Goal: Information Seeking & Learning: Learn about a topic

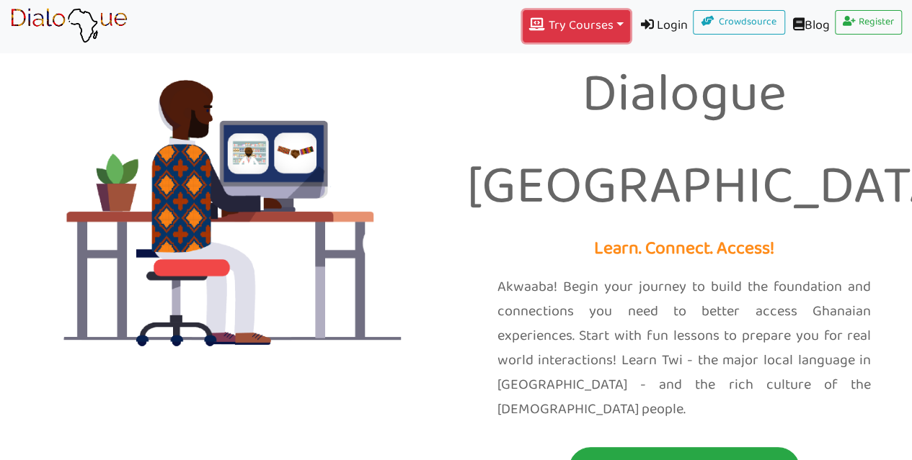
click at [605, 25] on button "Try Courses Toggle Dropdown" at bounding box center [575, 26] width 107 height 32
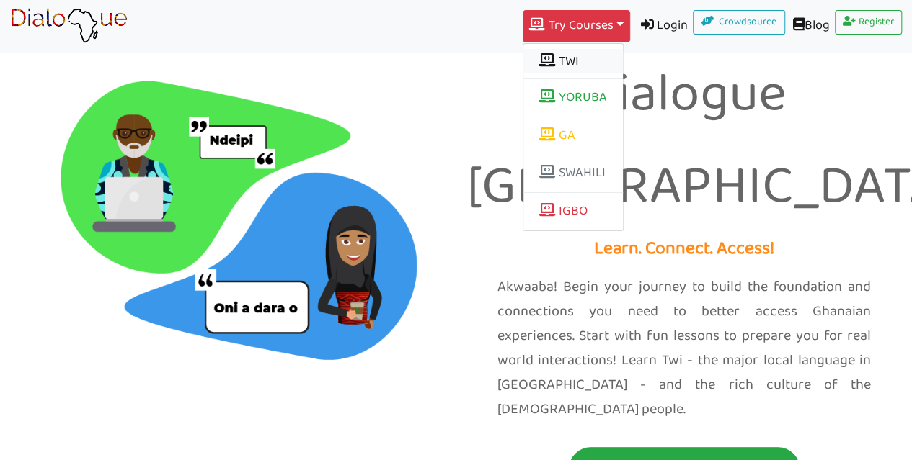
click at [559, 65] on button "TWI" at bounding box center [572, 61] width 99 height 25
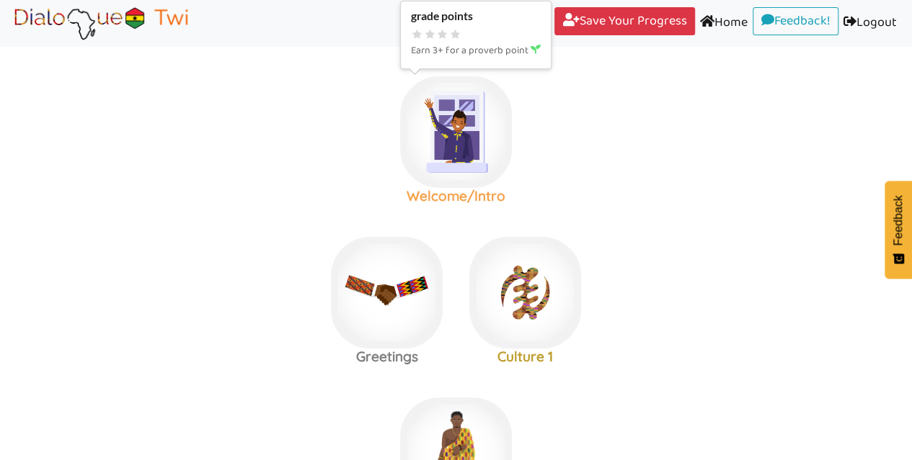
click at [453, 148] on img at bounding box center [456, 132] width 112 height 112
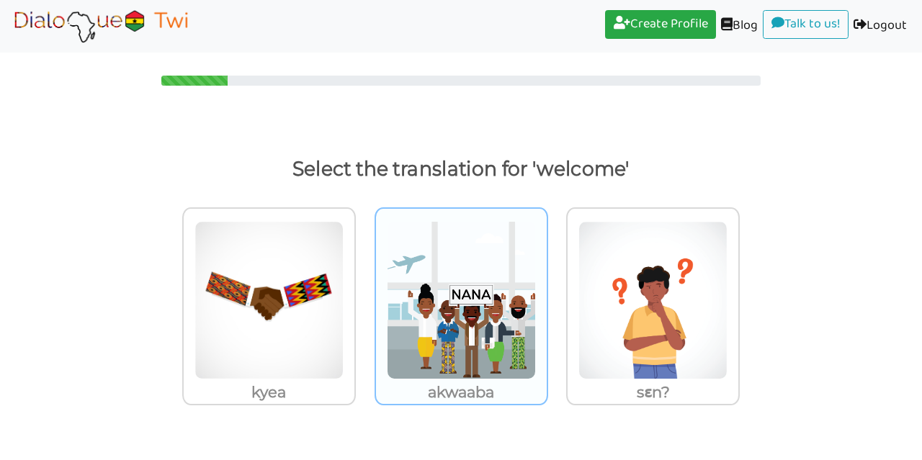
click at [491, 313] on img at bounding box center [461, 300] width 149 height 159
click at [547, 298] on input "akwaaba" at bounding box center [552, 292] width 11 height 11
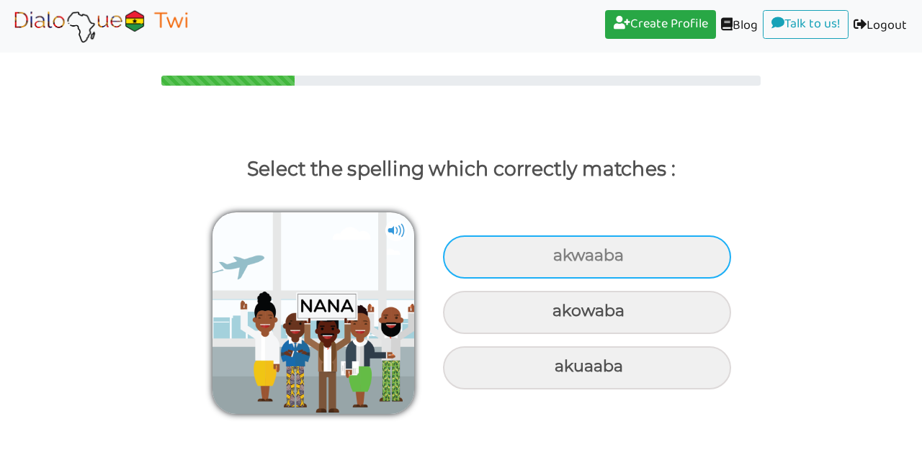
click at [589, 264] on div "akwaaba" at bounding box center [587, 257] width 288 height 43
click at [560, 261] on input "akwaaba" at bounding box center [555, 255] width 9 height 9
radio input "true"
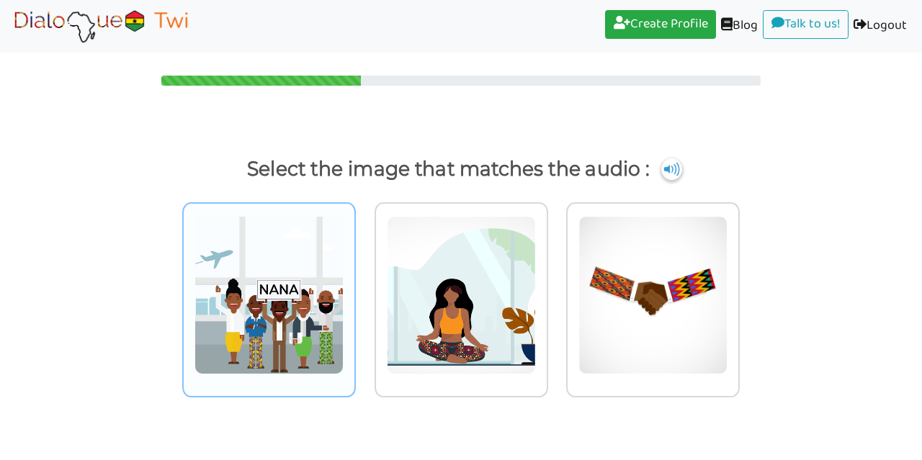
click at [244, 264] on img at bounding box center [269, 295] width 149 height 159
click at [355, 282] on input "radio" at bounding box center [360, 287] width 11 height 11
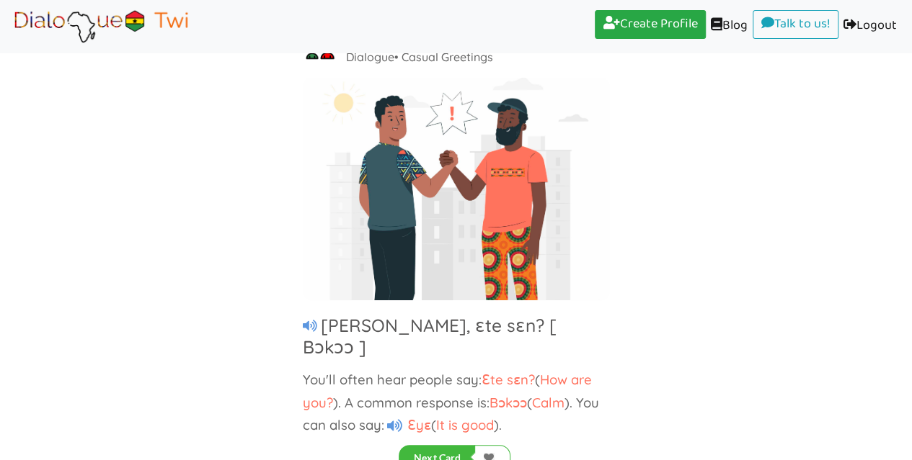
scroll to position [101, 0]
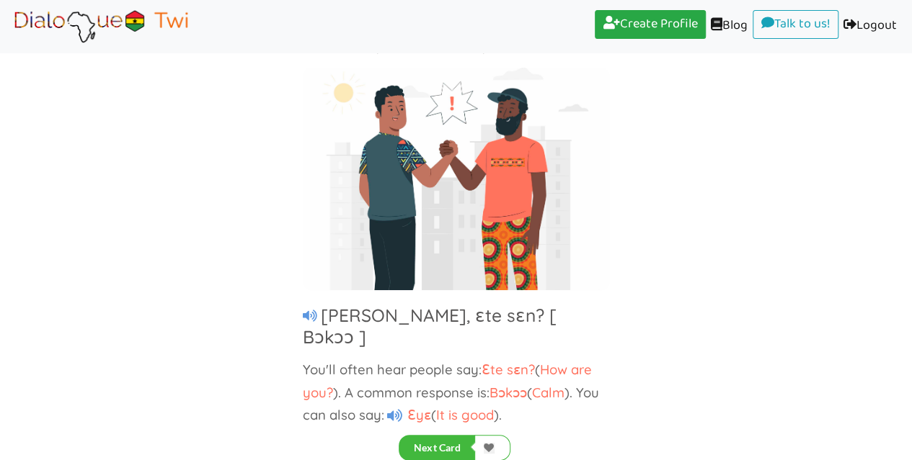
click at [306, 316] on icon at bounding box center [310, 316] width 14 height 13
click at [446, 450] on button "Next Card" at bounding box center [436, 448] width 76 height 26
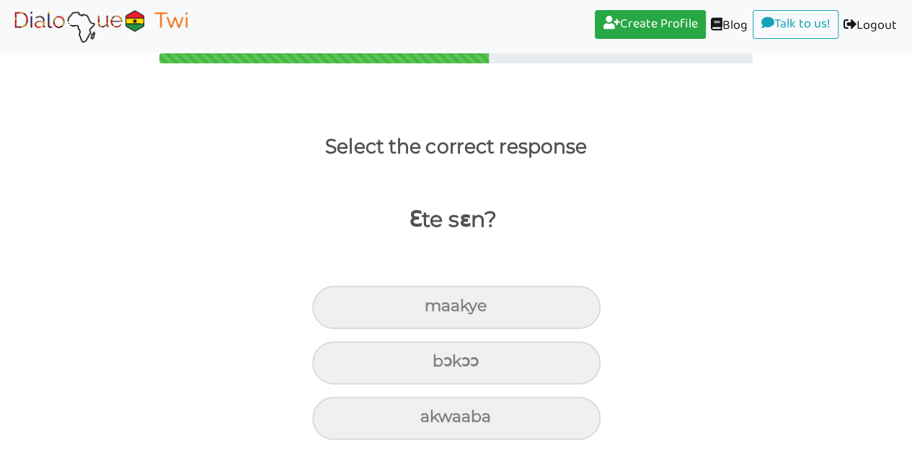
scroll to position [22, 0]
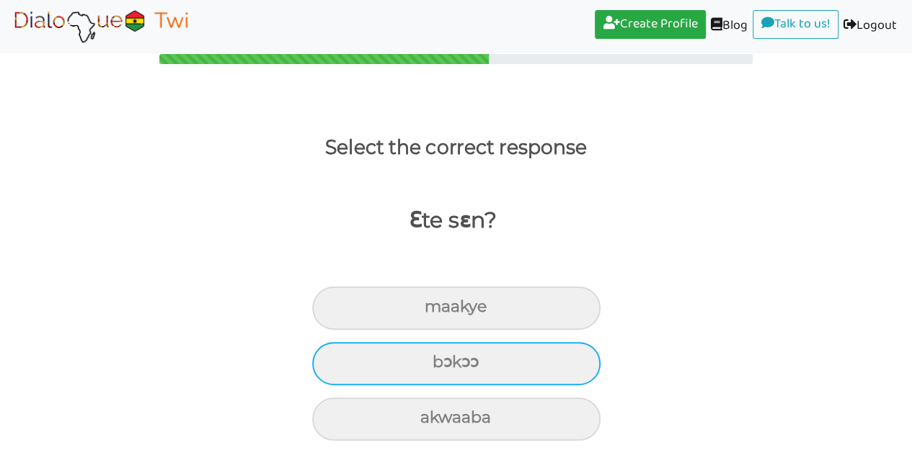
click at [471, 374] on div "bɔkɔɔ" at bounding box center [456, 363] width 288 height 43
click at [443, 368] on input "bɔkɔɔ" at bounding box center [438, 362] width 9 height 9
radio input "true"
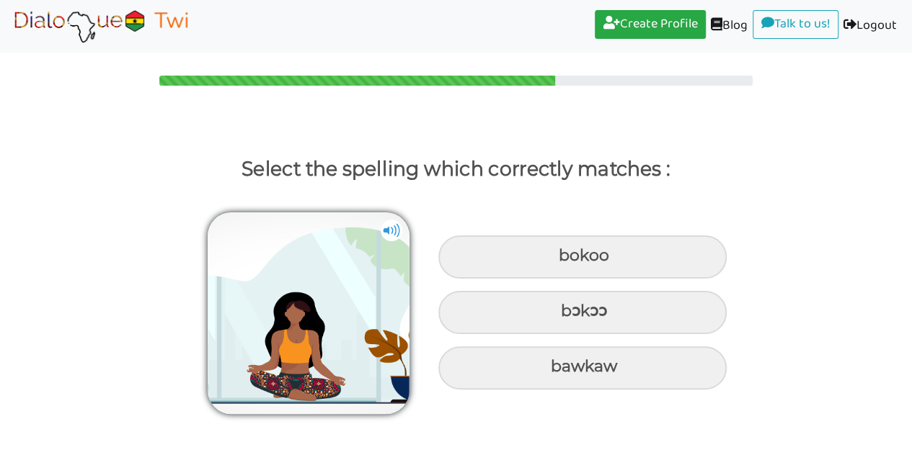
scroll to position [0, 0]
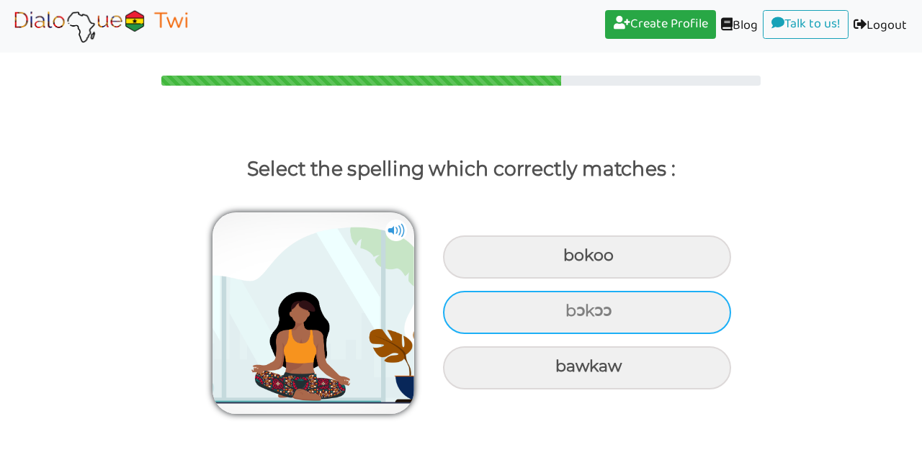
click at [527, 312] on div "bɔkɔɔ" at bounding box center [587, 312] width 288 height 43
click at [563, 312] on input "bɔkɔɔ" at bounding box center [567, 311] width 9 height 9
radio input "true"
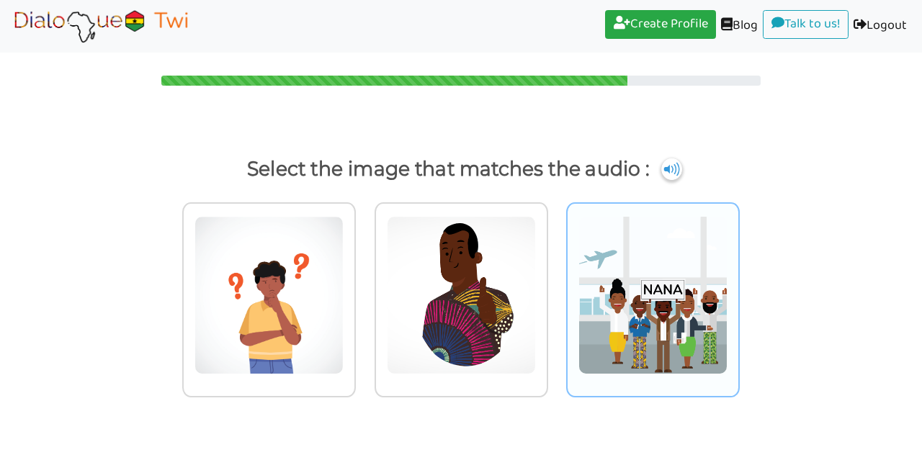
click at [658, 279] on img at bounding box center [653, 295] width 149 height 159
click at [739, 282] on input "radio" at bounding box center [744, 287] width 11 height 11
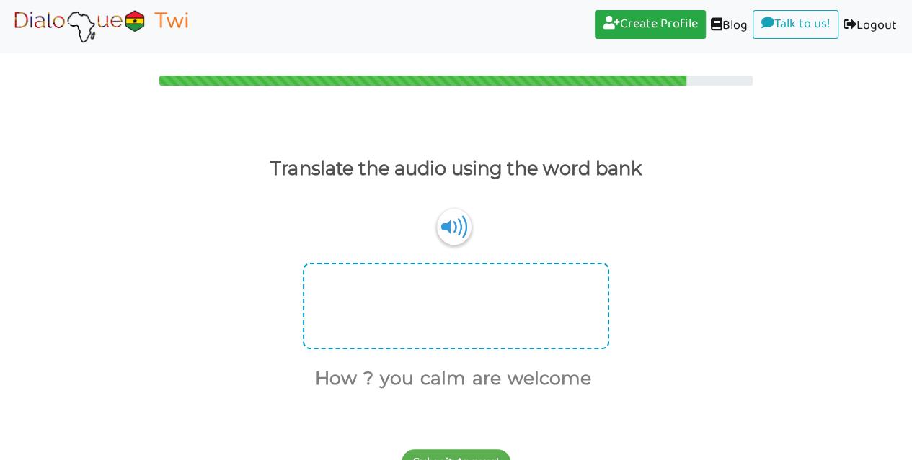
click at [427, 303] on div at bounding box center [456, 306] width 306 height 86
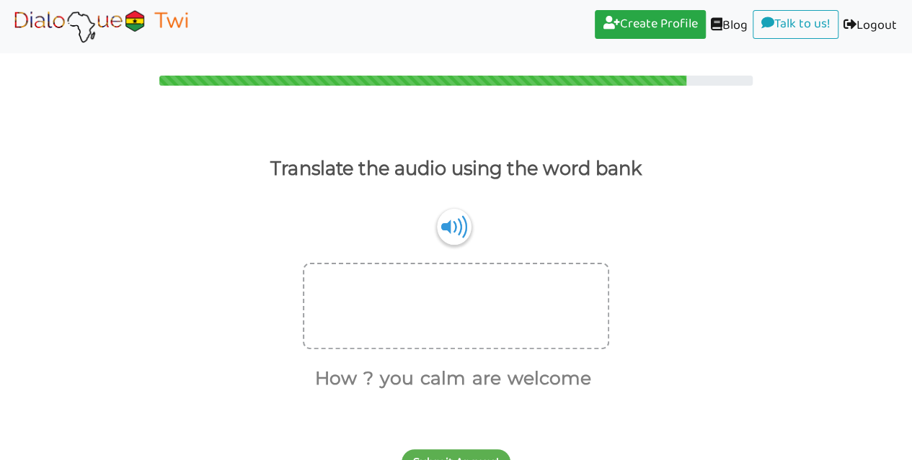
scroll to position [22, 0]
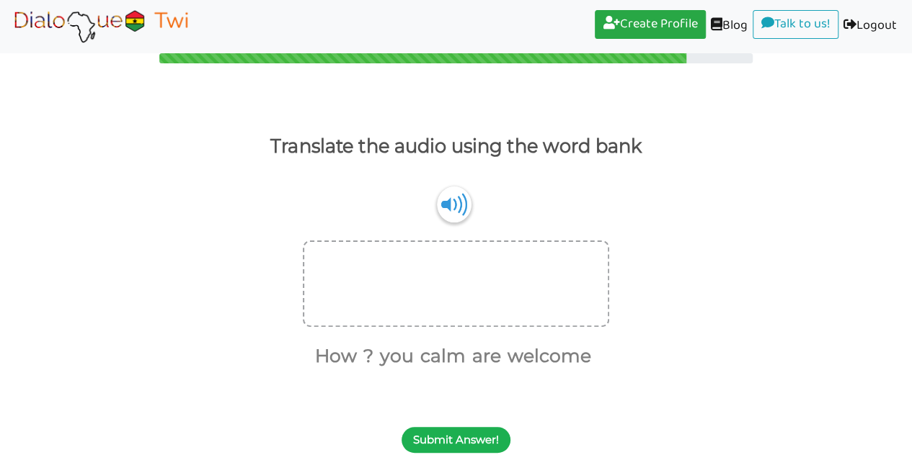
click at [460, 442] on button "Submit Answer!" at bounding box center [455, 440] width 109 height 26
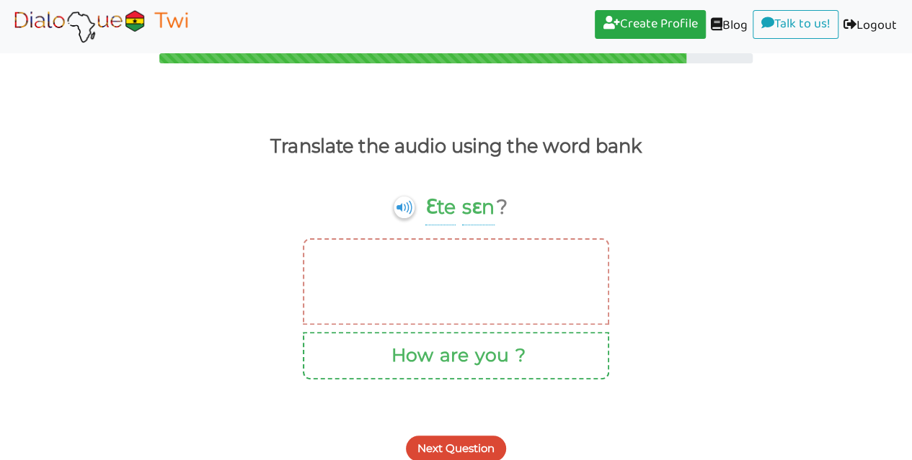
click at [418, 350] on button "How" at bounding box center [409, 355] width 47 height 27
click at [401, 272] on div at bounding box center [456, 282] width 306 height 86
click at [432, 348] on button "How" at bounding box center [409, 355] width 47 height 27
click at [470, 362] on button "you" at bounding box center [489, 355] width 39 height 27
click at [455, 358] on button "are" at bounding box center [452, 355] width 34 height 27
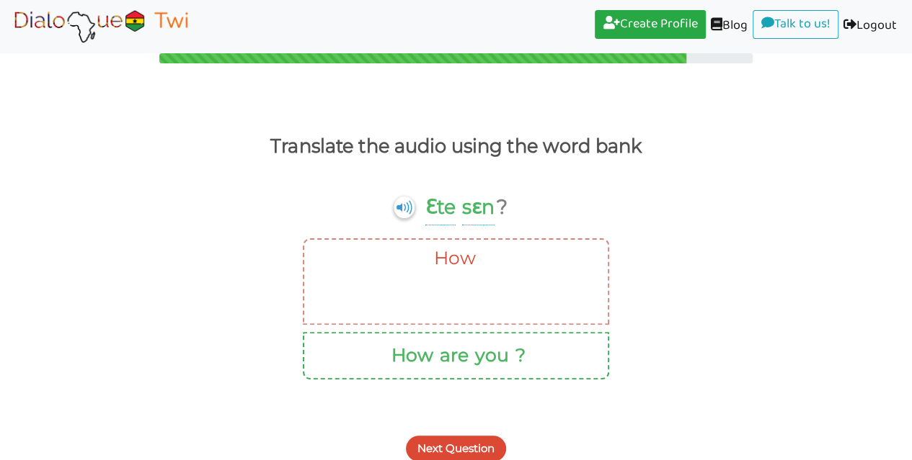
click at [455, 358] on button "are" at bounding box center [452, 355] width 34 height 27
click at [490, 359] on button "you" at bounding box center [489, 355] width 39 height 27
click at [458, 445] on button "Next Question" at bounding box center [456, 449] width 100 height 26
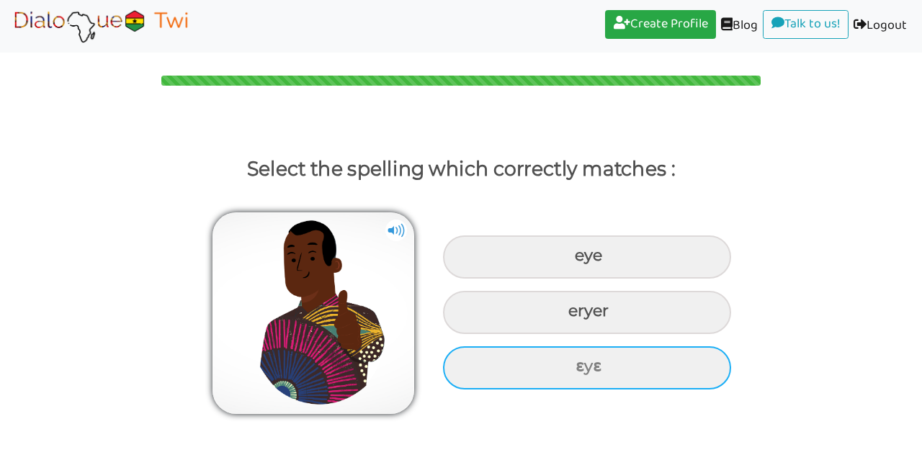
click at [588, 374] on div "ɛyɛ" at bounding box center [587, 368] width 288 height 43
click at [582, 372] on input "ɛyɛ" at bounding box center [577, 366] width 9 height 9
radio input "true"
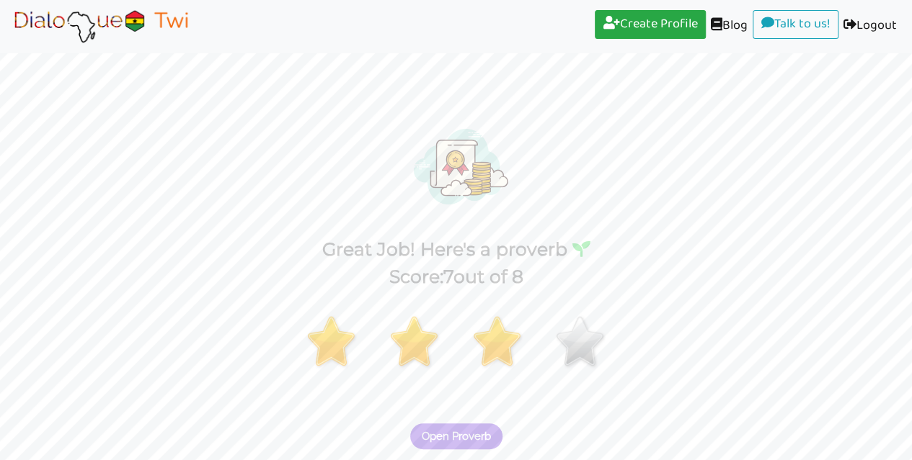
click at [463, 437] on span "Open Proverb" at bounding box center [456, 436] width 69 height 13
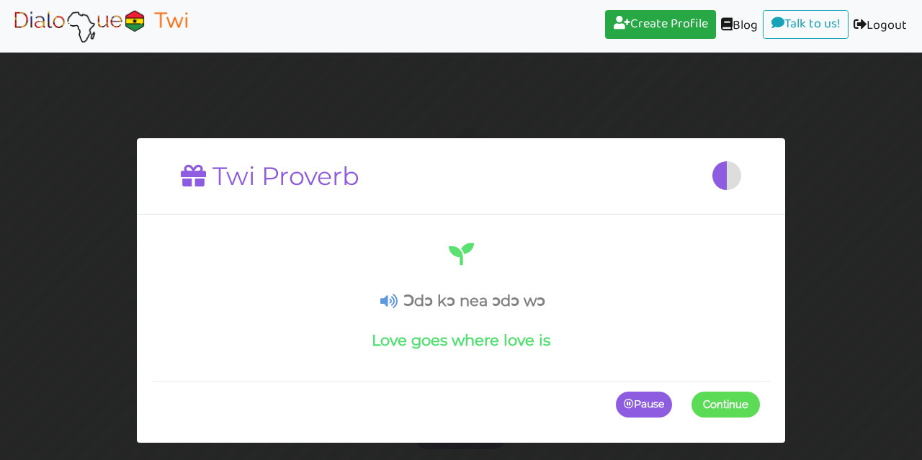
click at [711, 401] on span "Continue" at bounding box center [725, 404] width 45 height 13
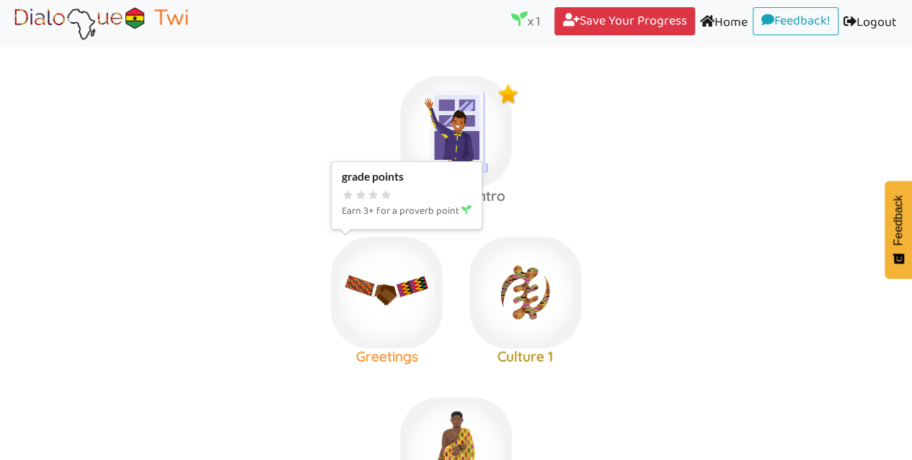
click at [391, 285] on img at bounding box center [387, 293] width 112 height 112
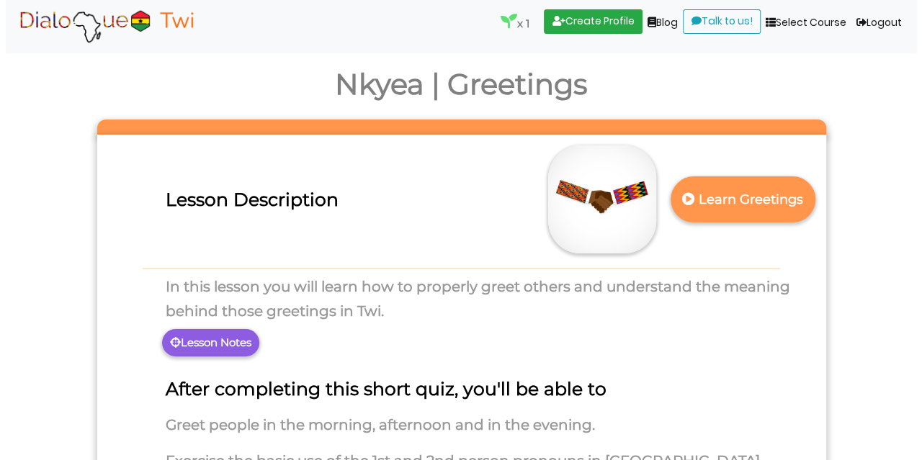
scroll to position [72, 0]
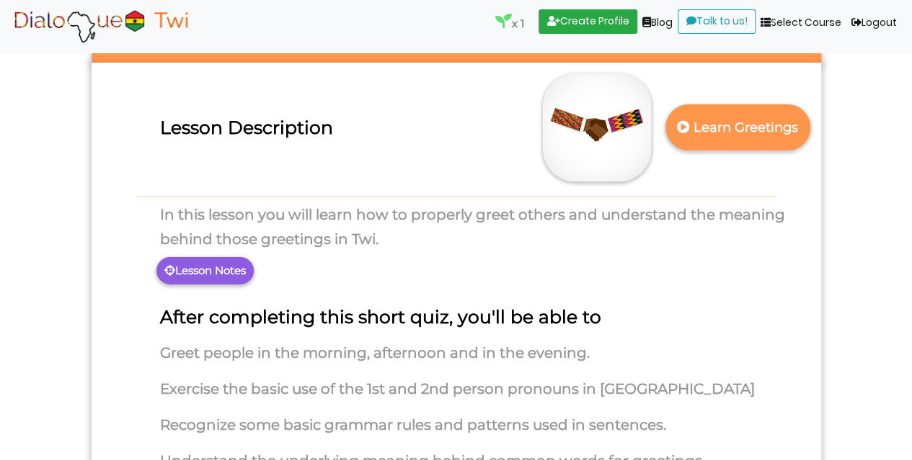
click at [206, 270] on p "Lesson Notes" at bounding box center [204, 270] width 97 height 27
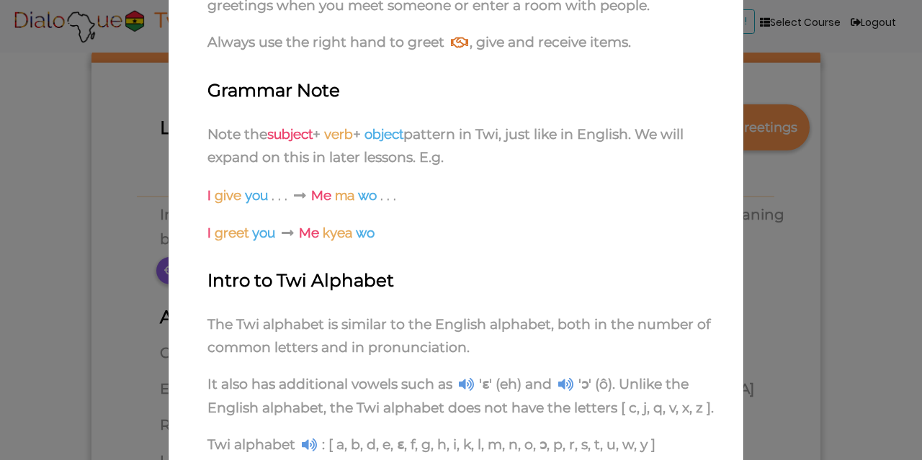
scroll to position [288, 0]
